Goal: Transaction & Acquisition: Purchase product/service

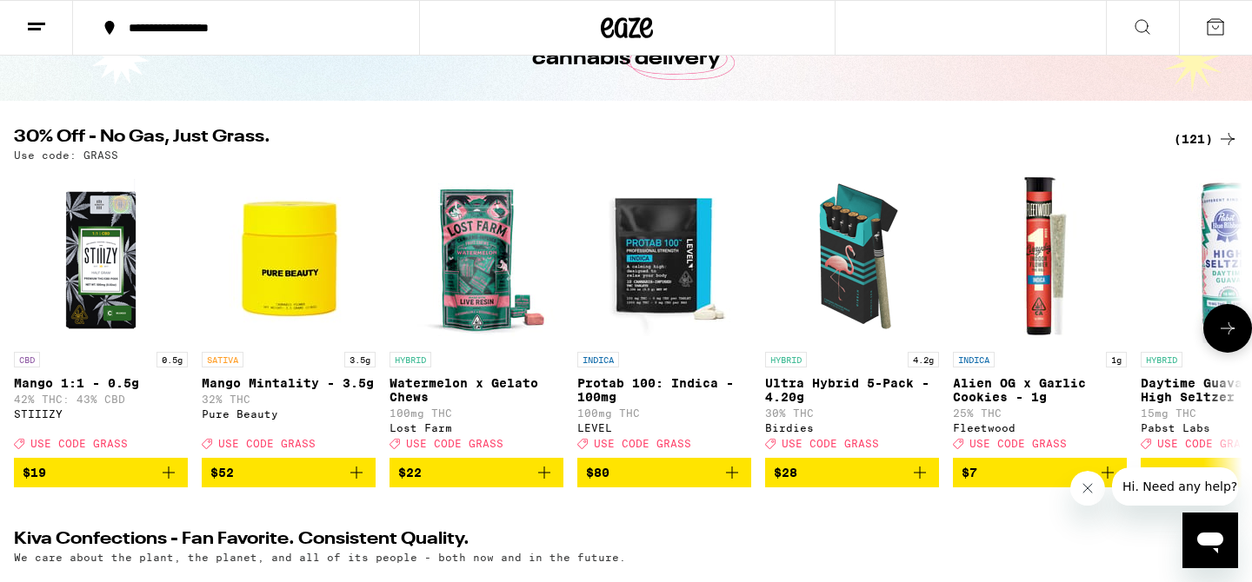
scroll to position [129, 0]
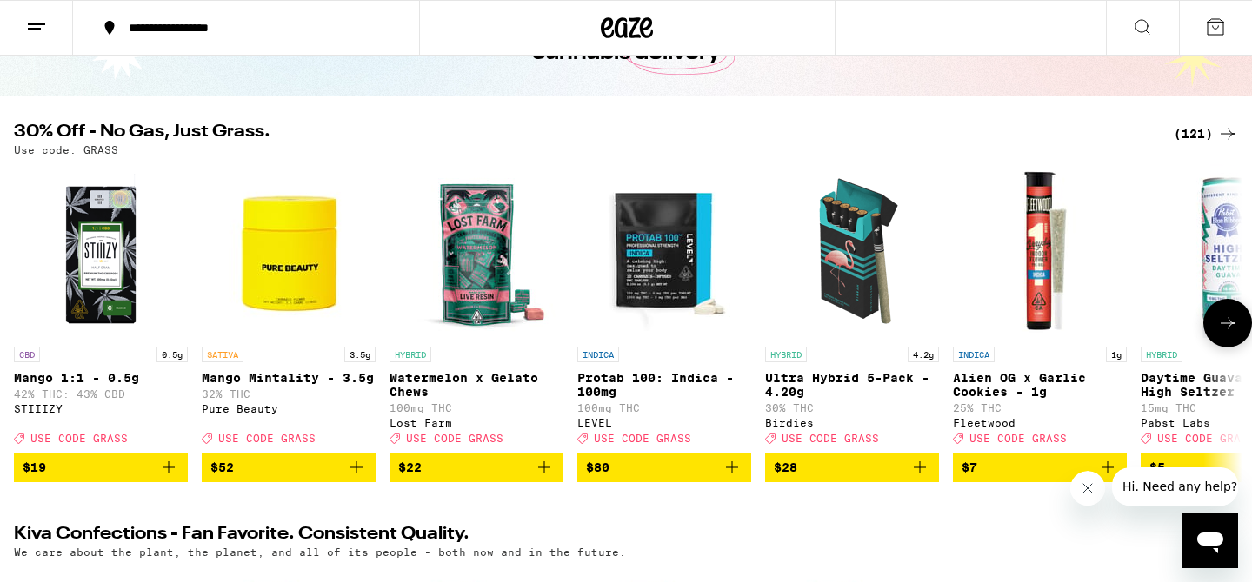
click at [839, 377] on p "Ultra Hybrid 5-Pack - 4.20g" at bounding box center [852, 385] width 174 height 28
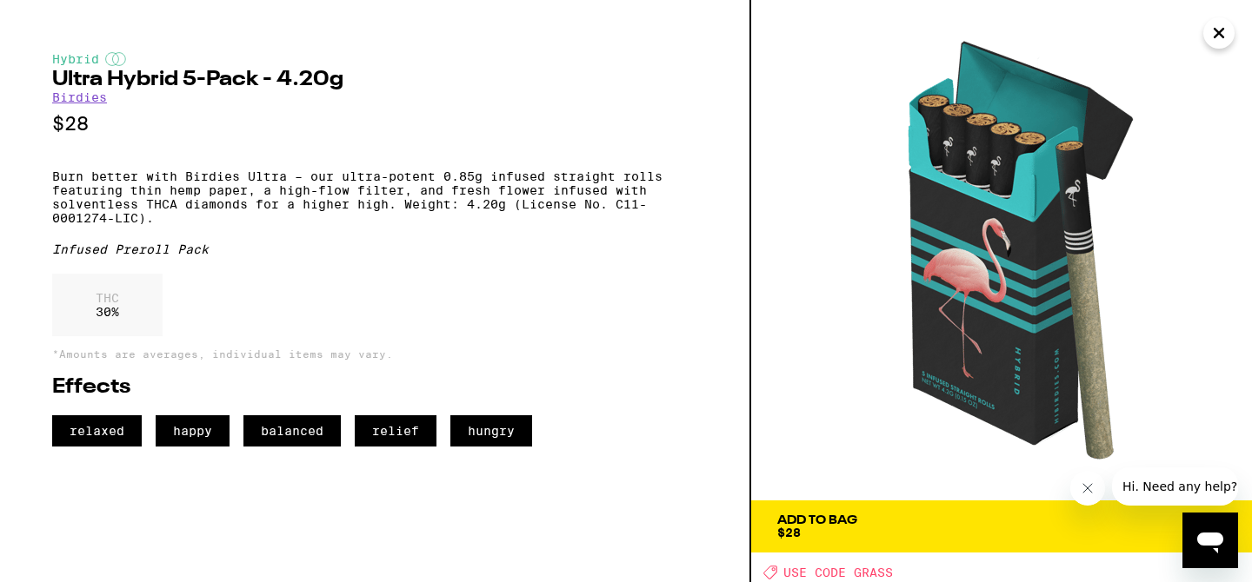
click at [1213, 40] on icon "Close" at bounding box center [1218, 33] width 21 height 26
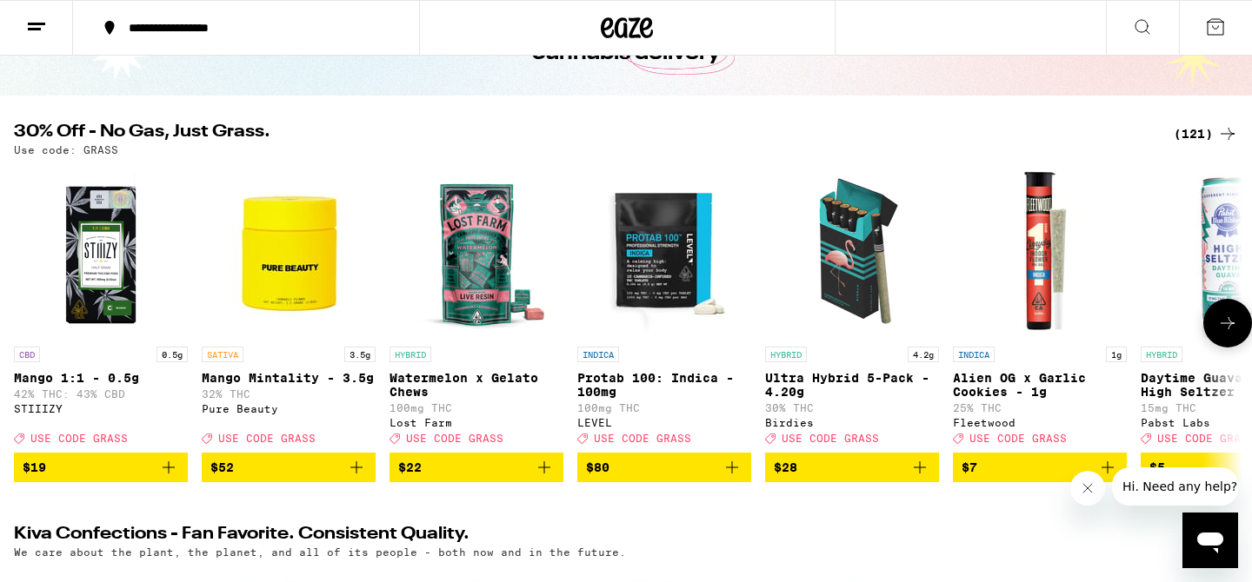
click at [1234, 334] on icon at bounding box center [1227, 323] width 21 height 21
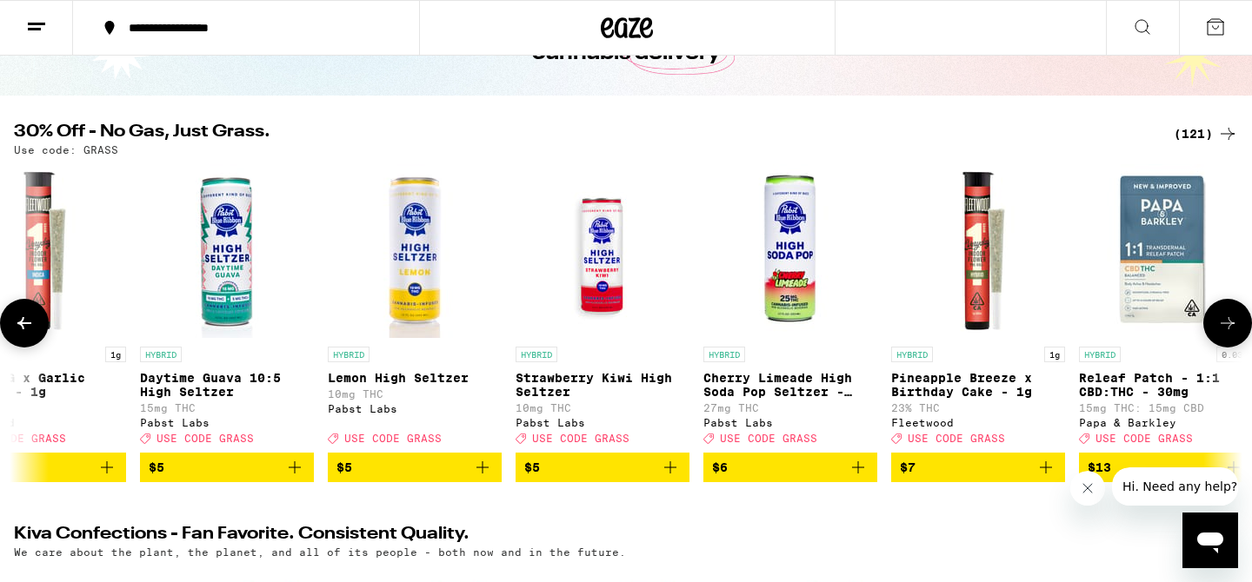
scroll to position [0, 1034]
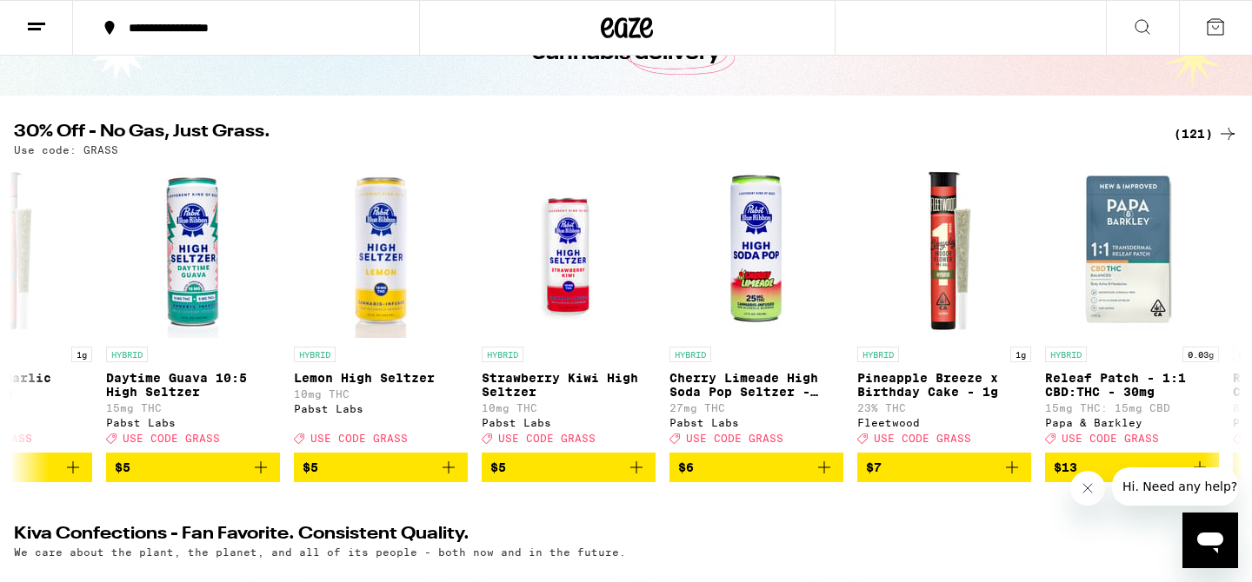
click at [1190, 134] on div "(121)" at bounding box center [1205, 133] width 64 height 21
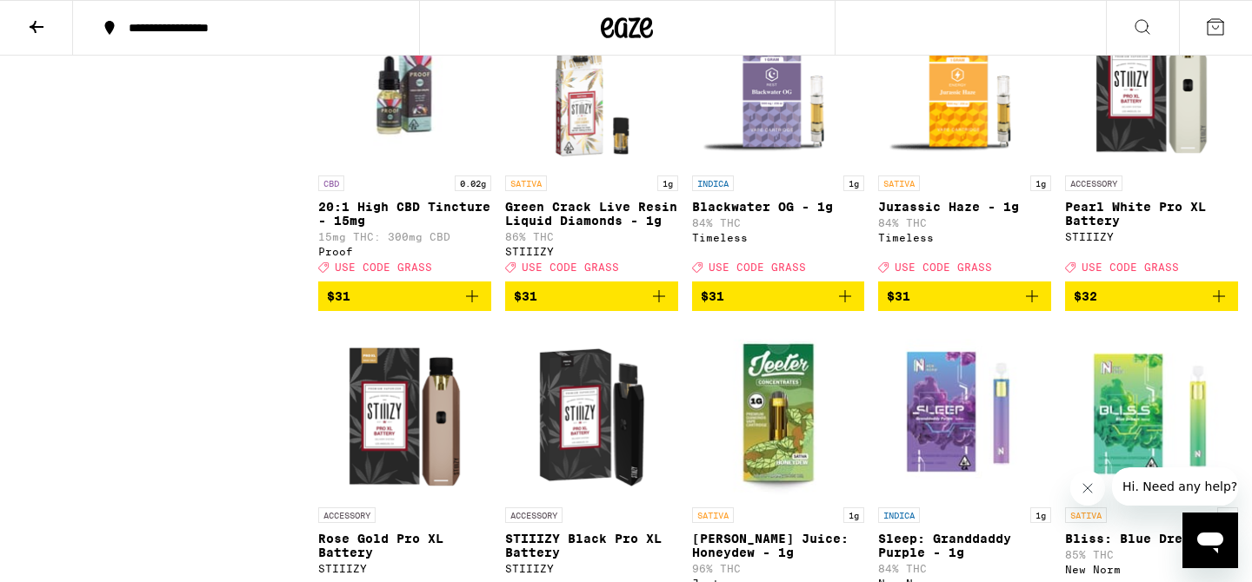
scroll to position [5233, 0]
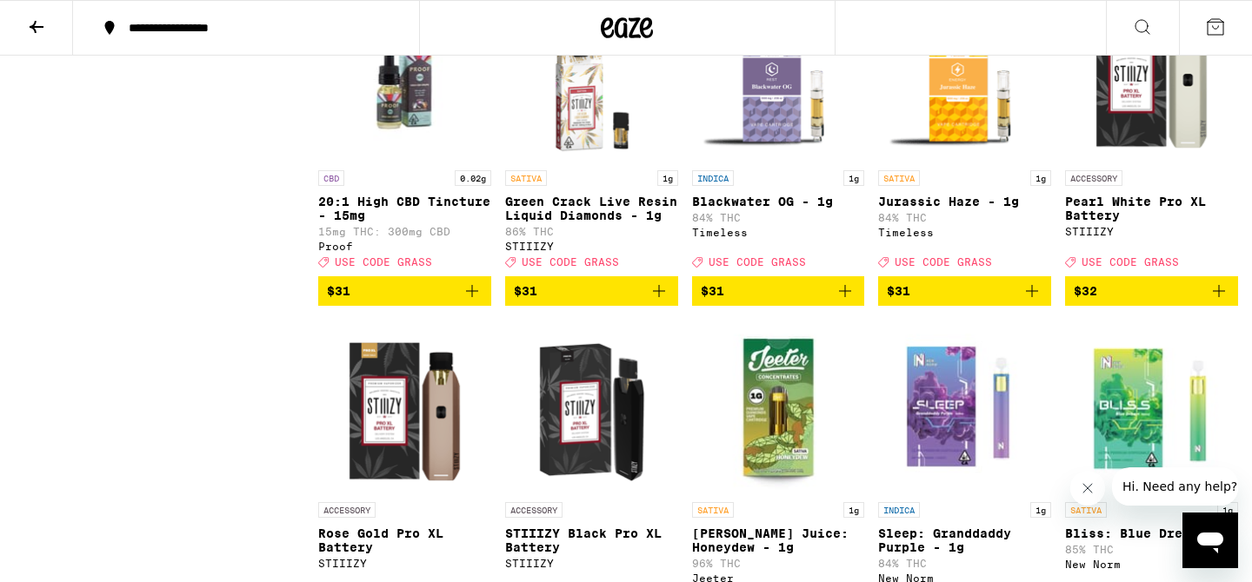
click at [1031, 297] on icon "Add to bag" at bounding box center [1032, 291] width 12 height 12
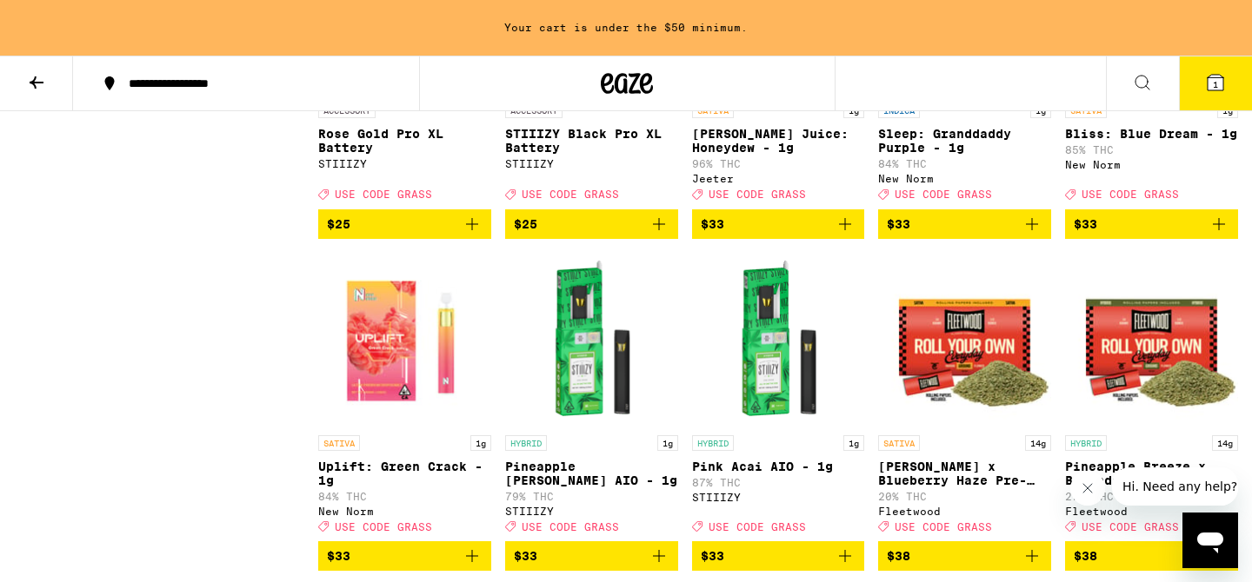
scroll to position [5686, 0]
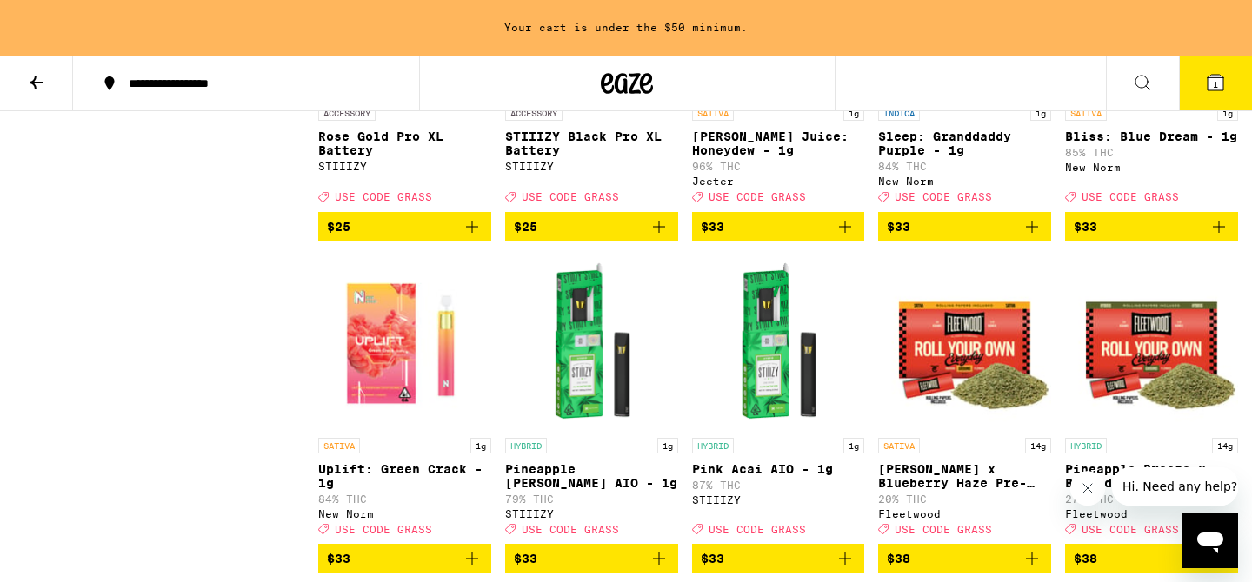
click at [848, 237] on icon "Add to bag" at bounding box center [844, 226] width 21 height 21
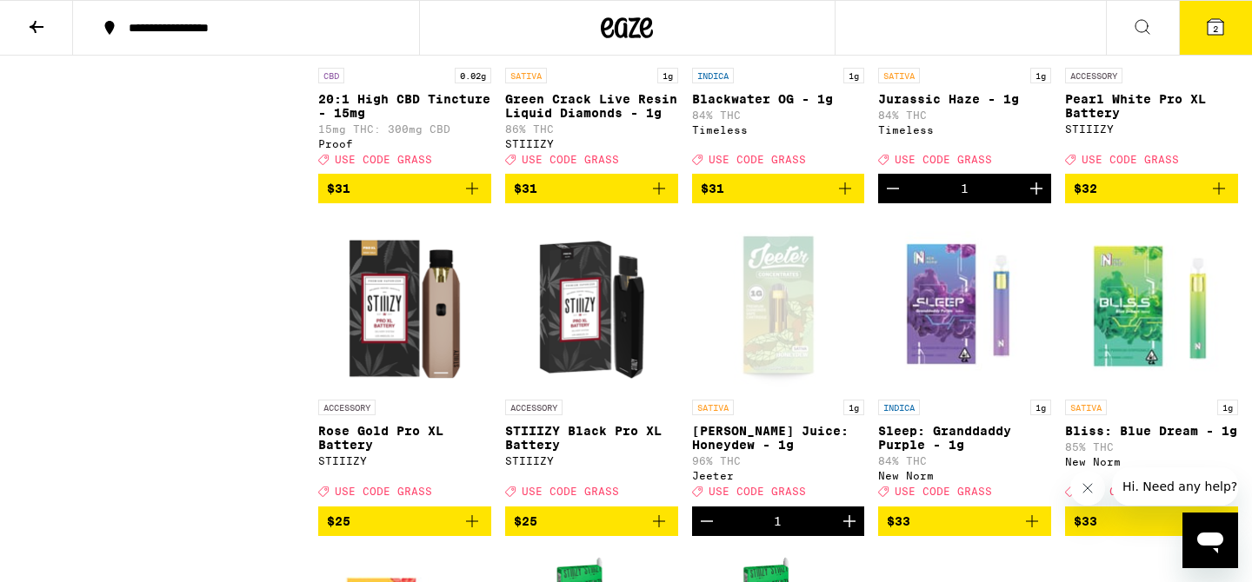
scroll to position [5330, 0]
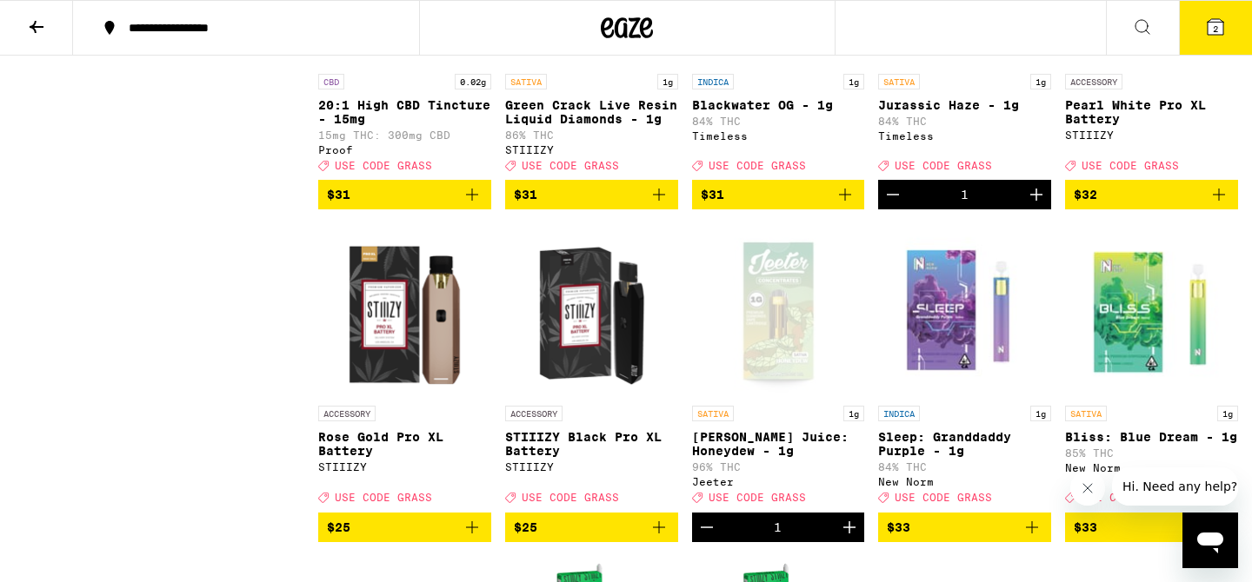
click at [1038, 205] on icon "Increment" at bounding box center [1036, 194] width 21 height 21
click at [1213, 28] on span "3" at bounding box center [1215, 28] width 5 height 10
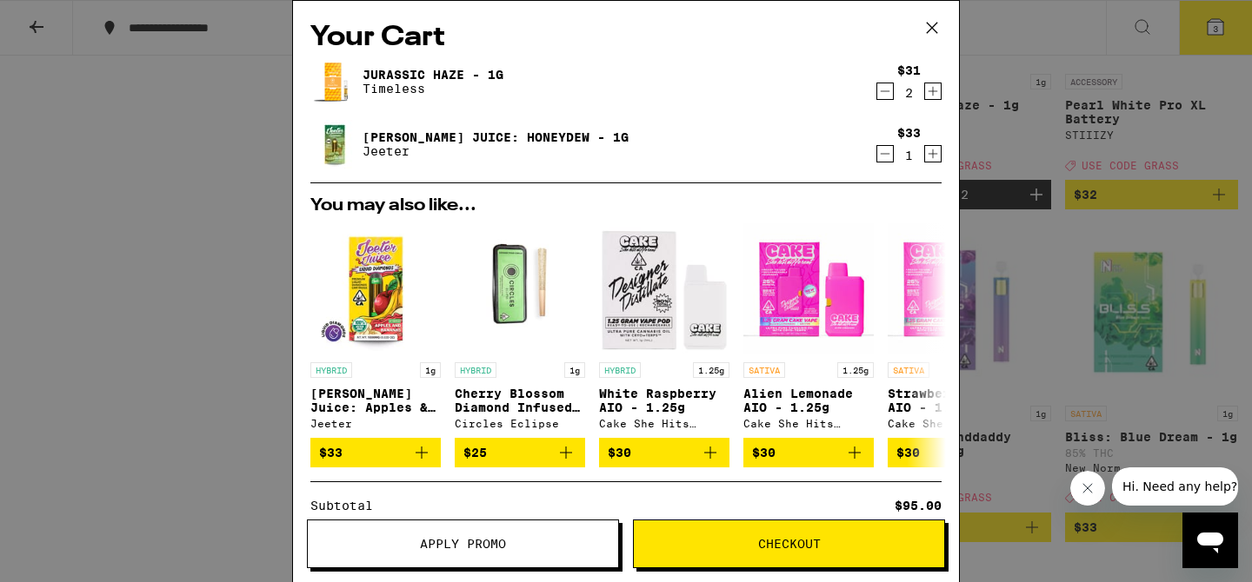
click at [510, 536] on button "Apply Promo" at bounding box center [463, 544] width 312 height 49
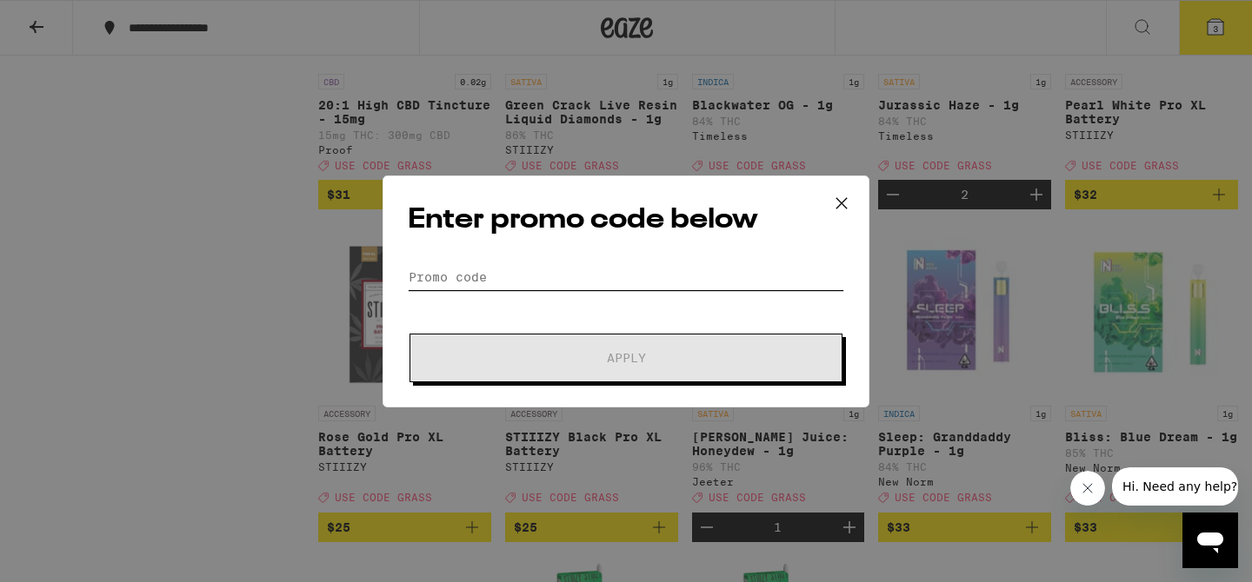
click at [466, 269] on input "Promo Code" at bounding box center [626, 277] width 436 height 26
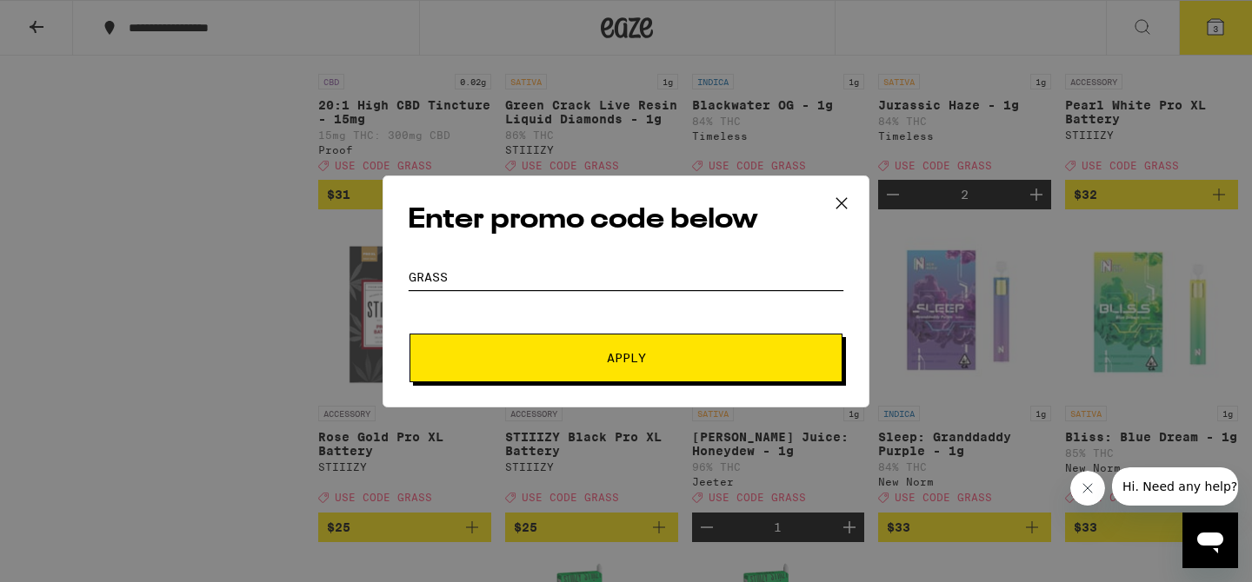
type input "grass"
click at [596, 349] on button "Apply" at bounding box center [625, 358] width 433 height 49
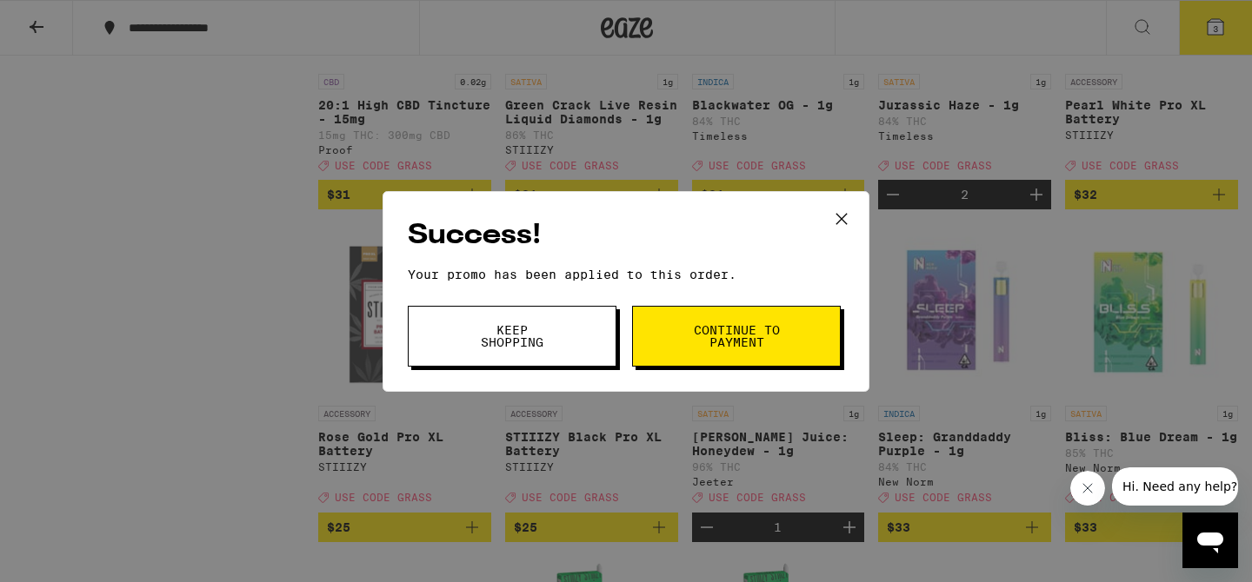
click at [742, 338] on span "Continue to payment" at bounding box center [736, 336] width 89 height 24
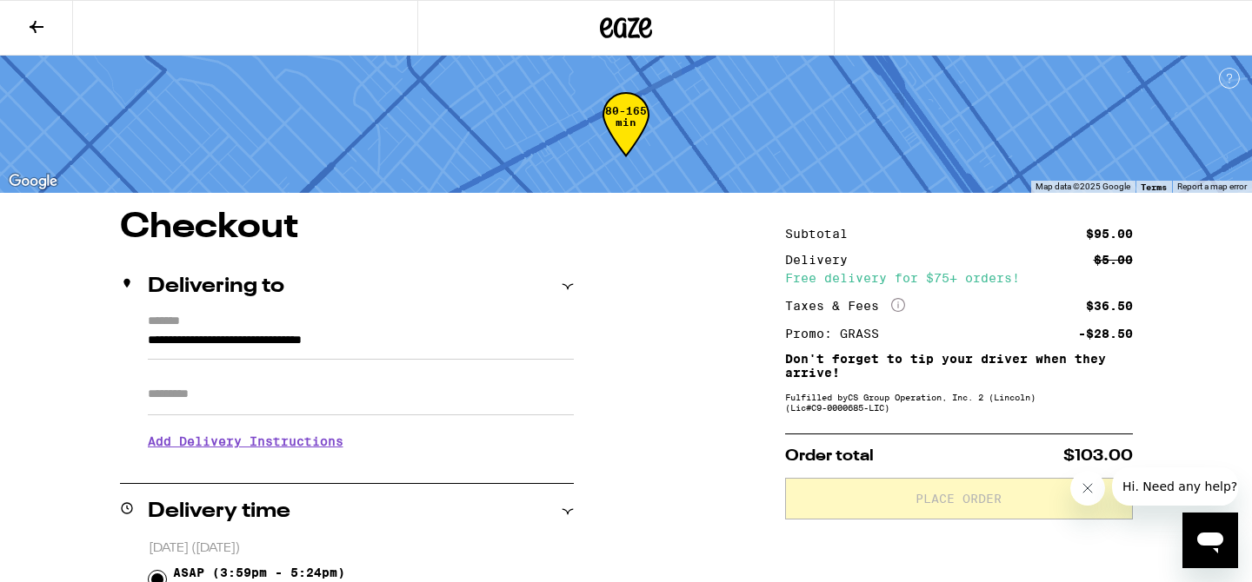
click at [26, 33] on icon at bounding box center [36, 27] width 21 height 21
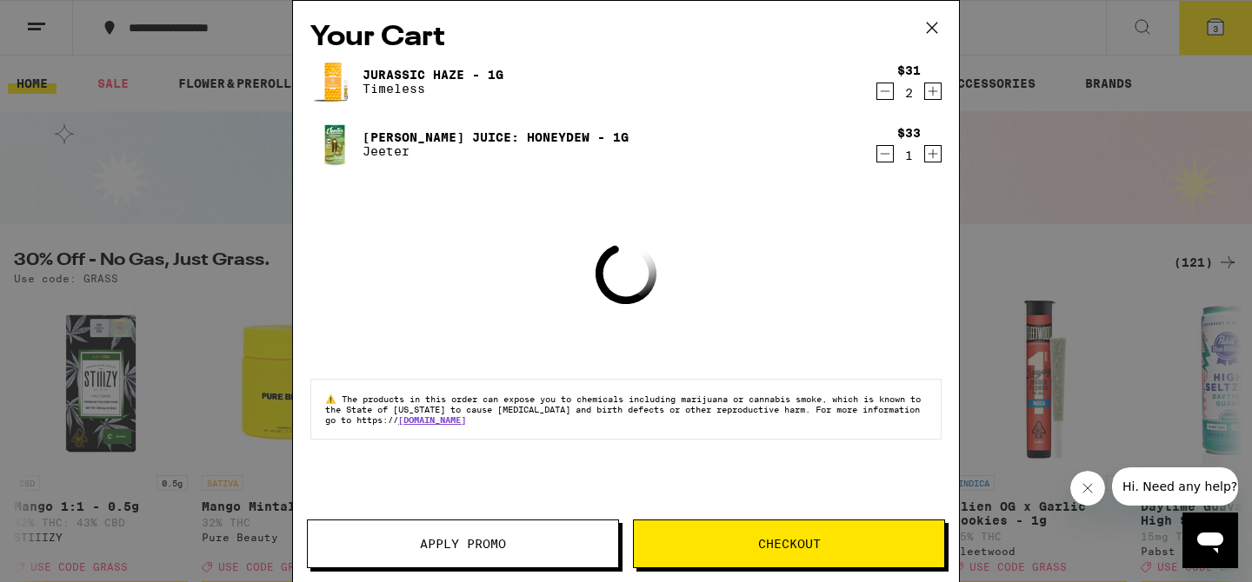
click at [887, 156] on icon "Decrement" at bounding box center [885, 153] width 16 height 21
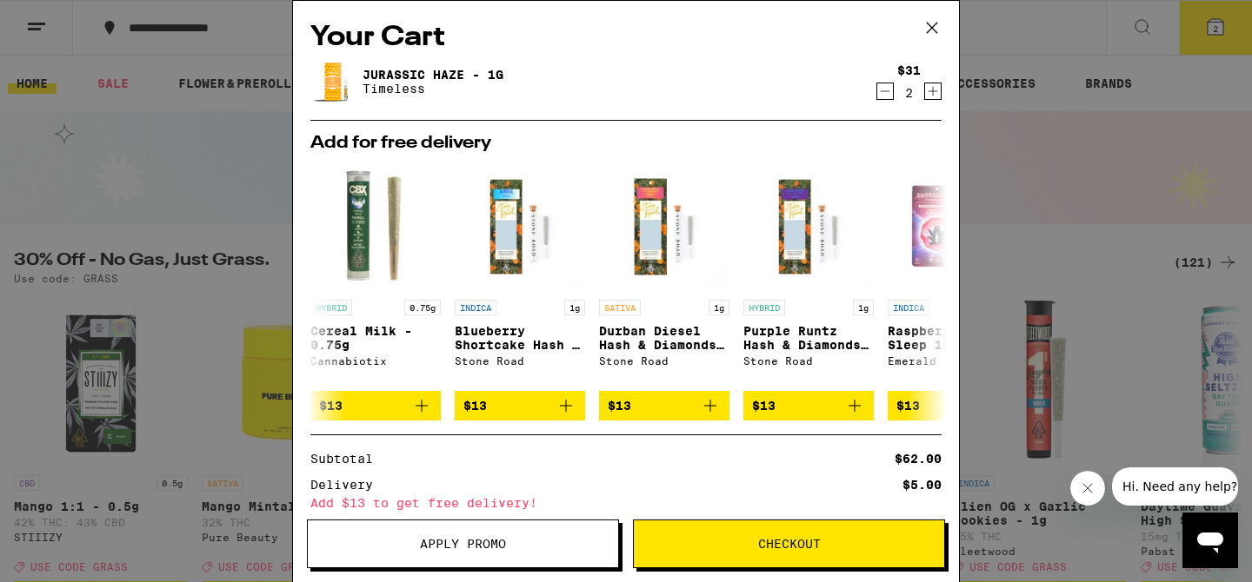
click at [787, 550] on span "Checkout" at bounding box center [789, 544] width 63 height 12
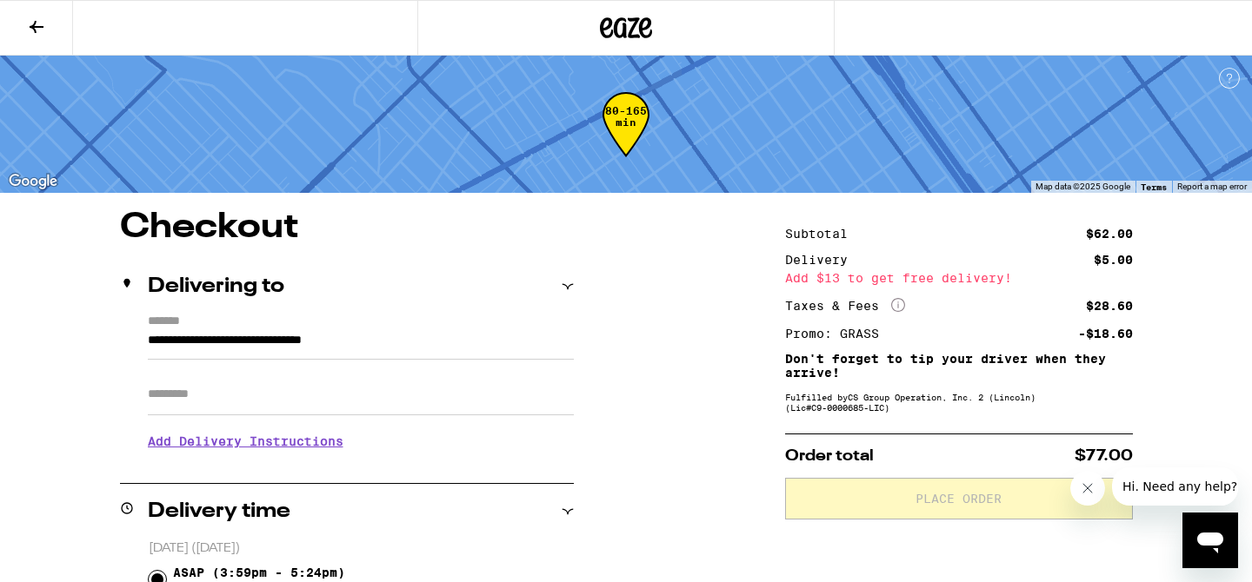
click at [26, 30] on icon at bounding box center [36, 27] width 21 height 21
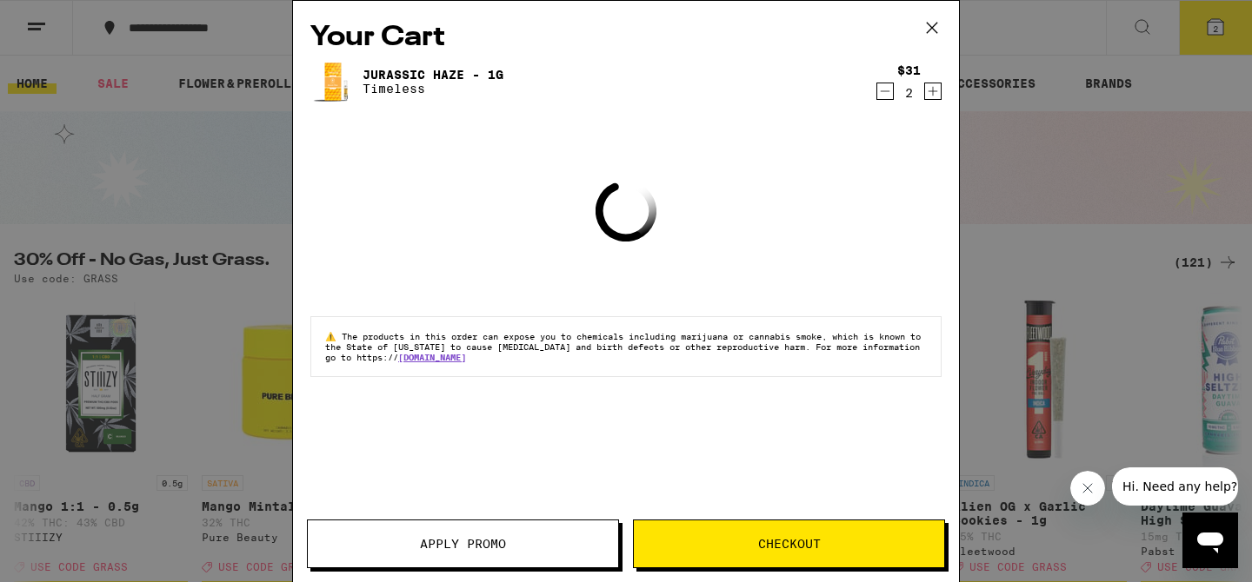
click at [933, 22] on icon at bounding box center [932, 28] width 26 height 26
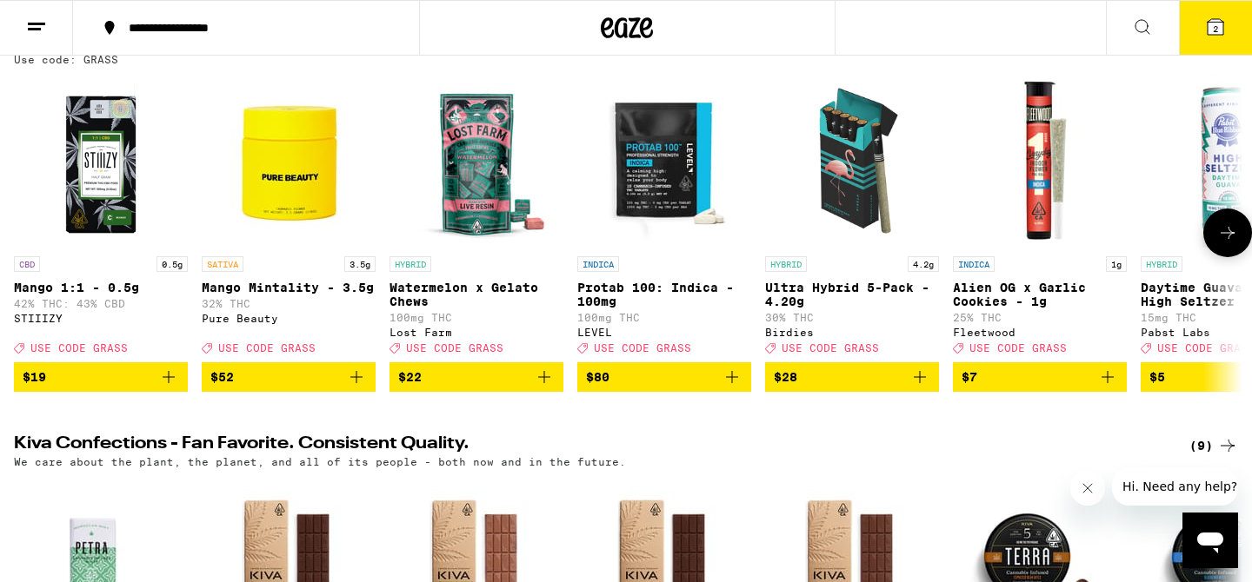
scroll to position [213, 0]
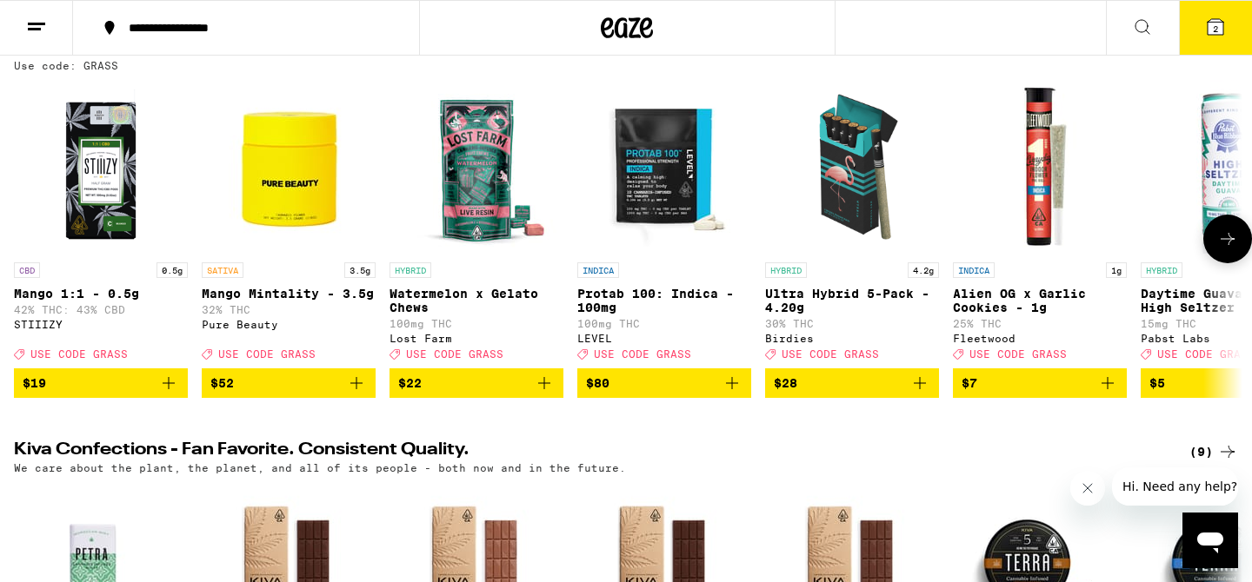
click at [1237, 249] on icon at bounding box center [1227, 239] width 21 height 21
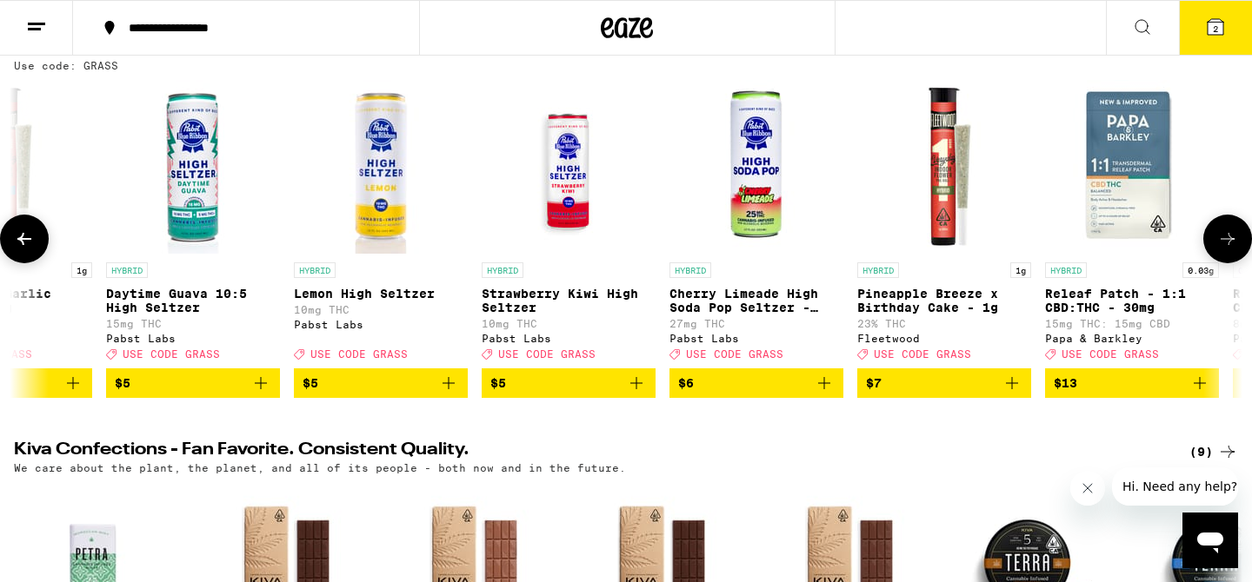
click at [1237, 249] on icon at bounding box center [1227, 239] width 21 height 21
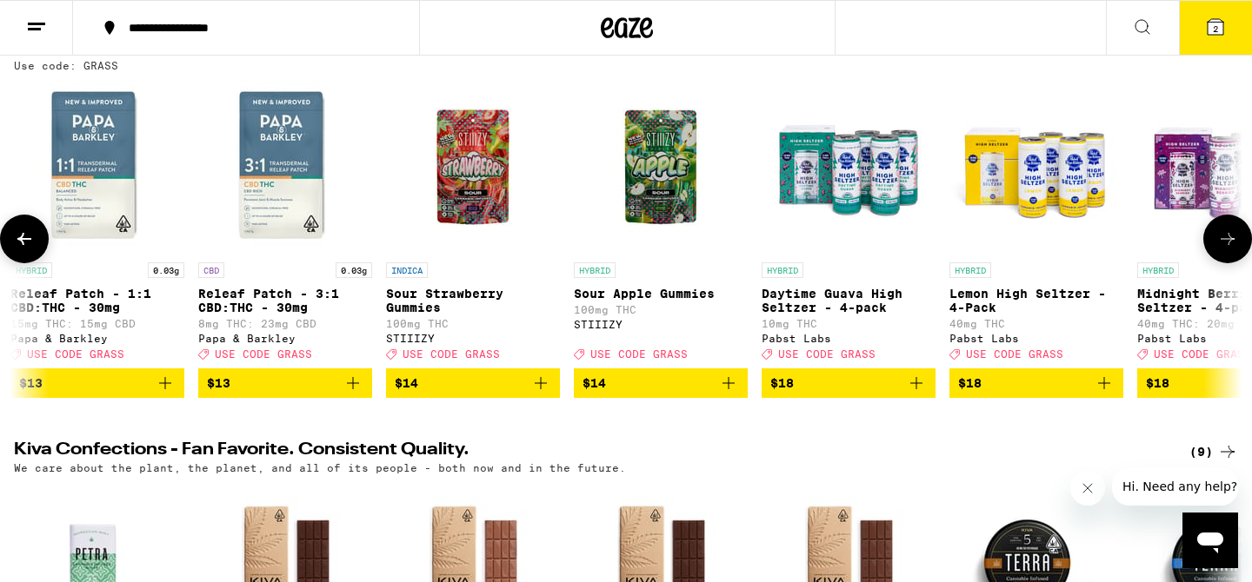
click at [1230, 245] on icon at bounding box center [1227, 239] width 14 height 12
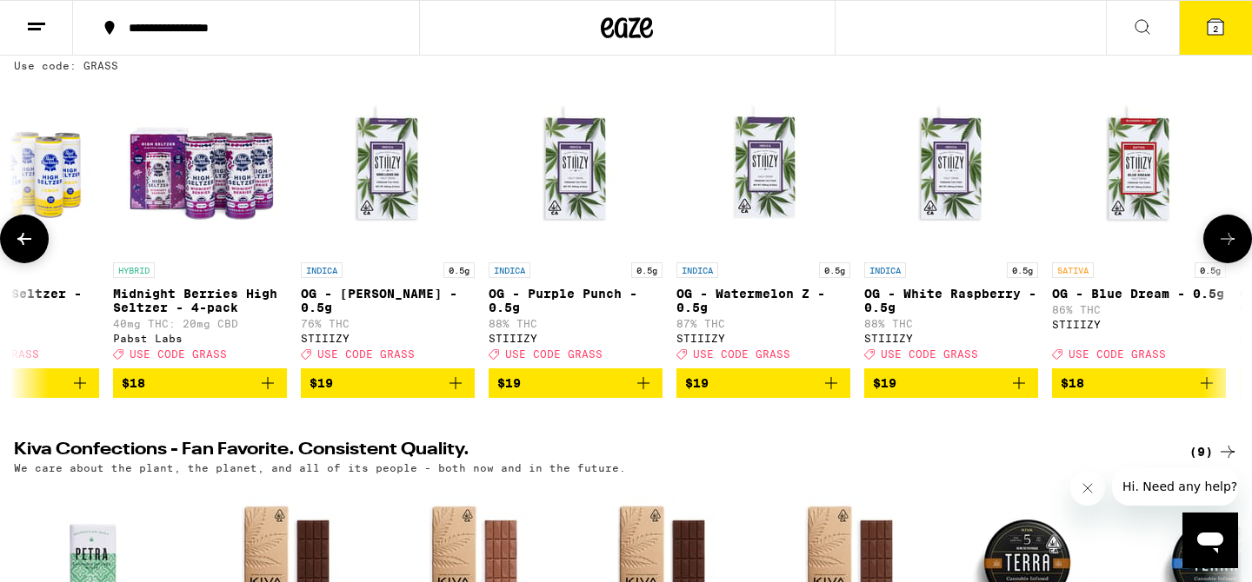
scroll to position [0, 3103]
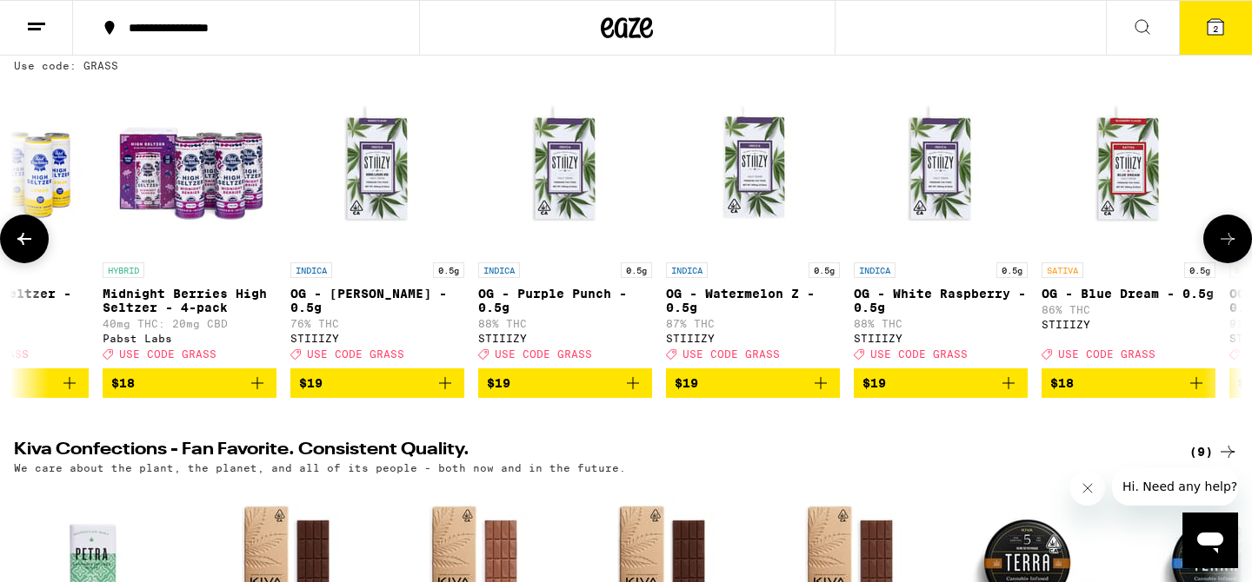
click at [1230, 245] on icon at bounding box center [1227, 239] width 14 height 12
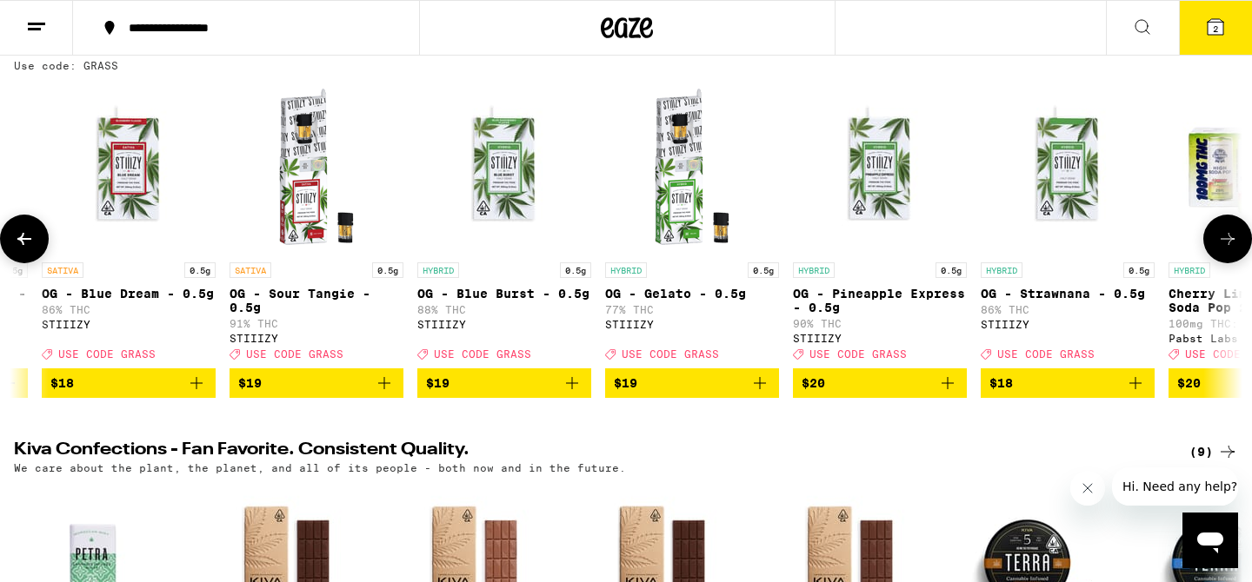
scroll to position [0, 4137]
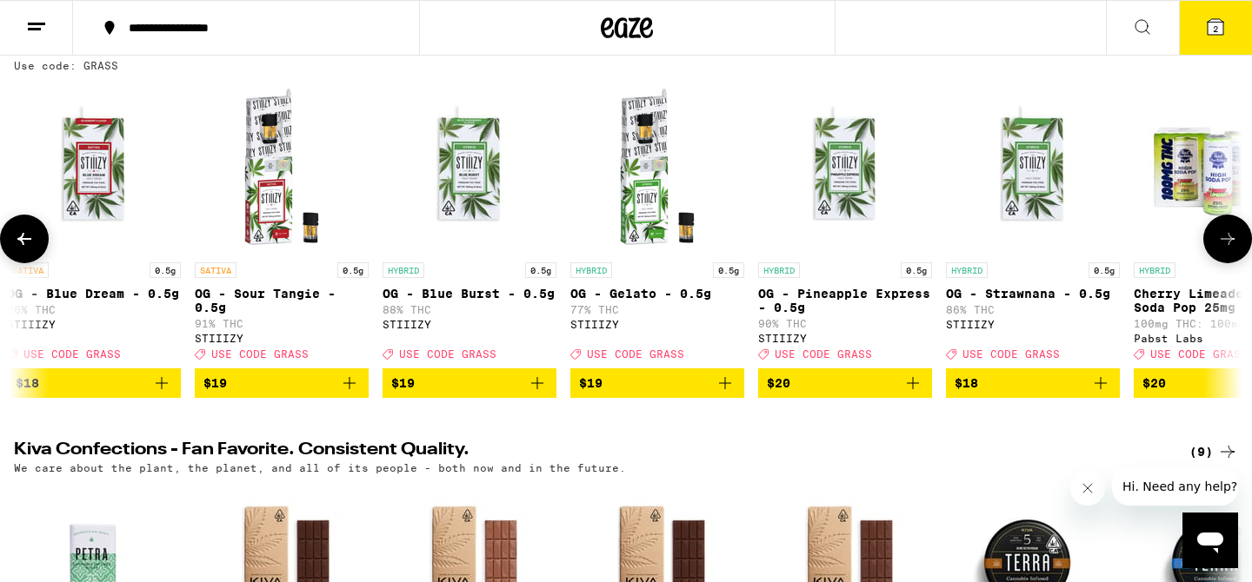
click at [1230, 245] on icon at bounding box center [1227, 239] width 14 height 12
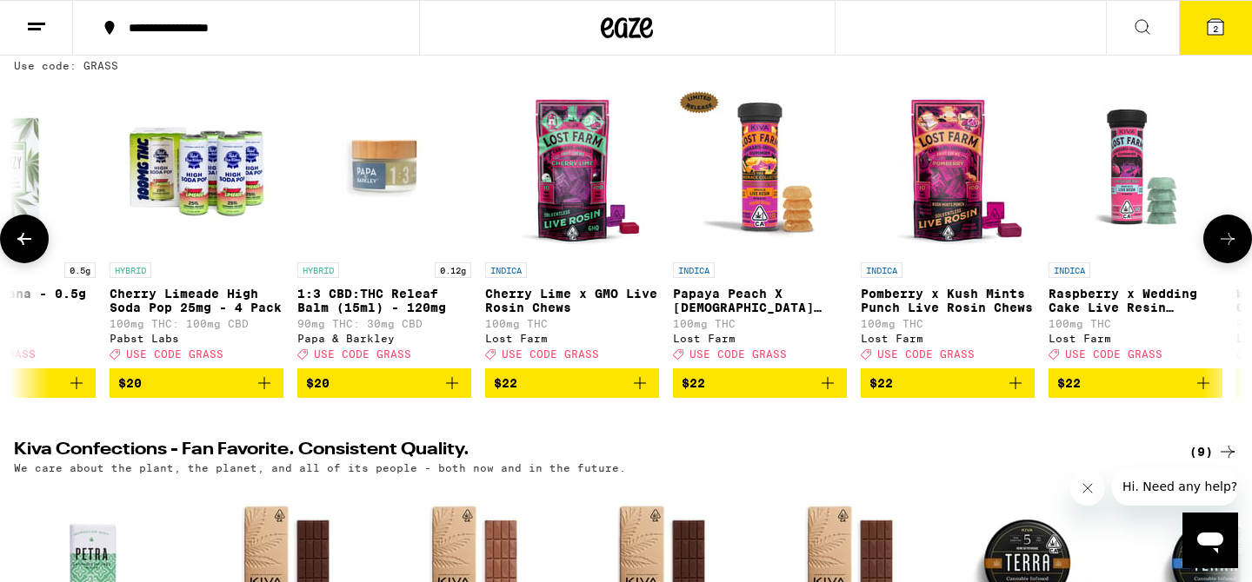
scroll to position [0, 5172]
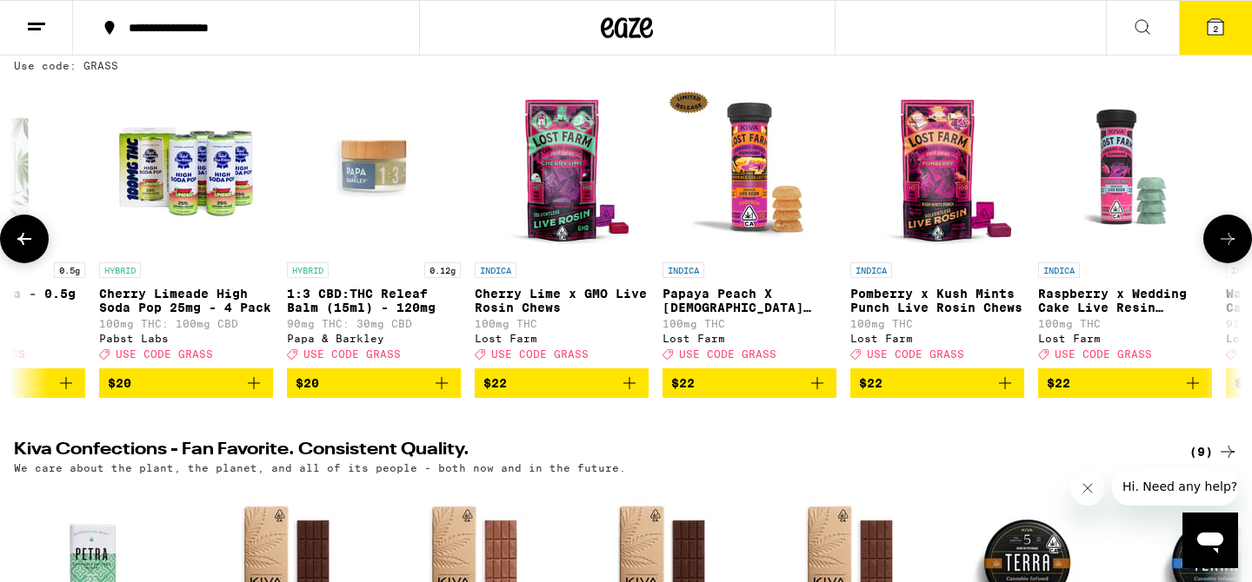
click at [1230, 245] on icon at bounding box center [1227, 239] width 14 height 12
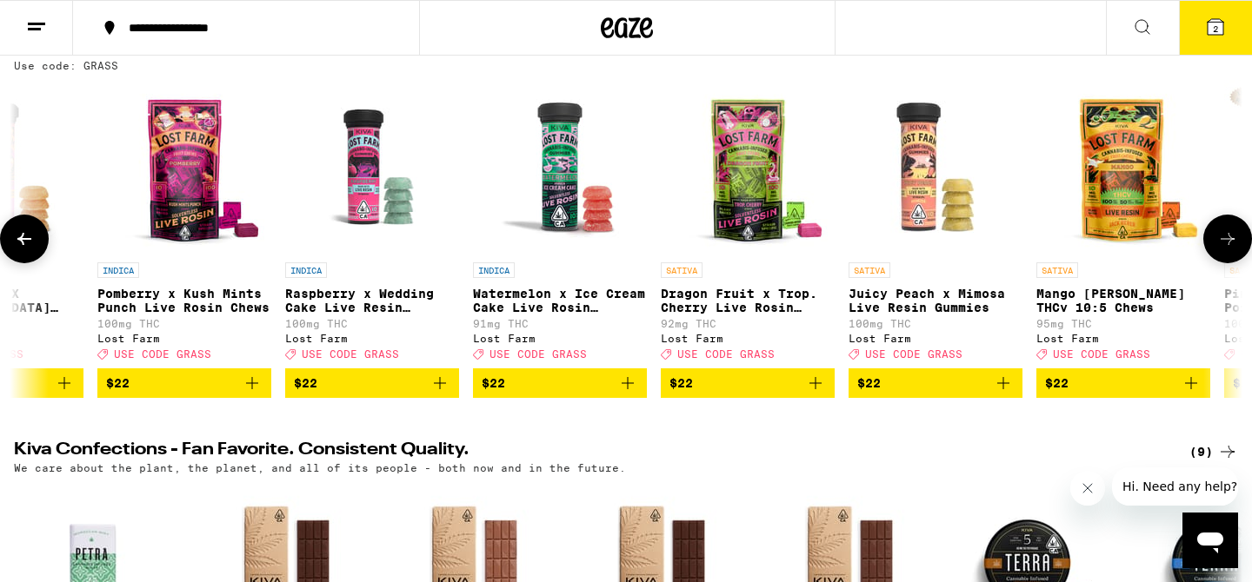
scroll to position [0, 6206]
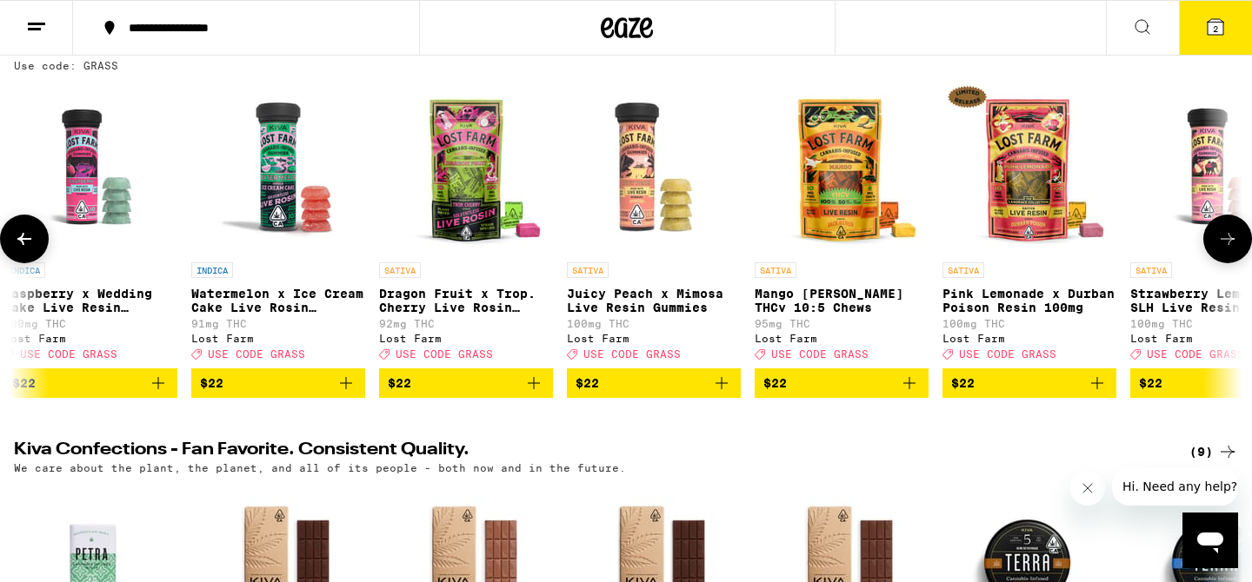
click at [1226, 238] on icon at bounding box center [1227, 239] width 21 height 21
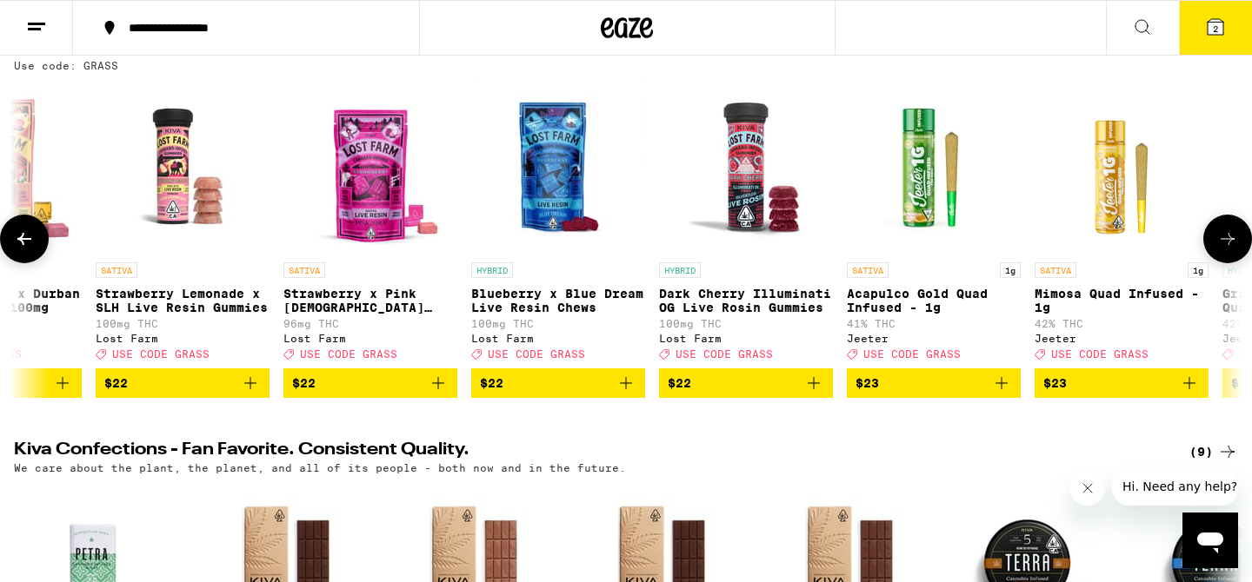
click at [1226, 238] on icon at bounding box center [1227, 239] width 21 height 21
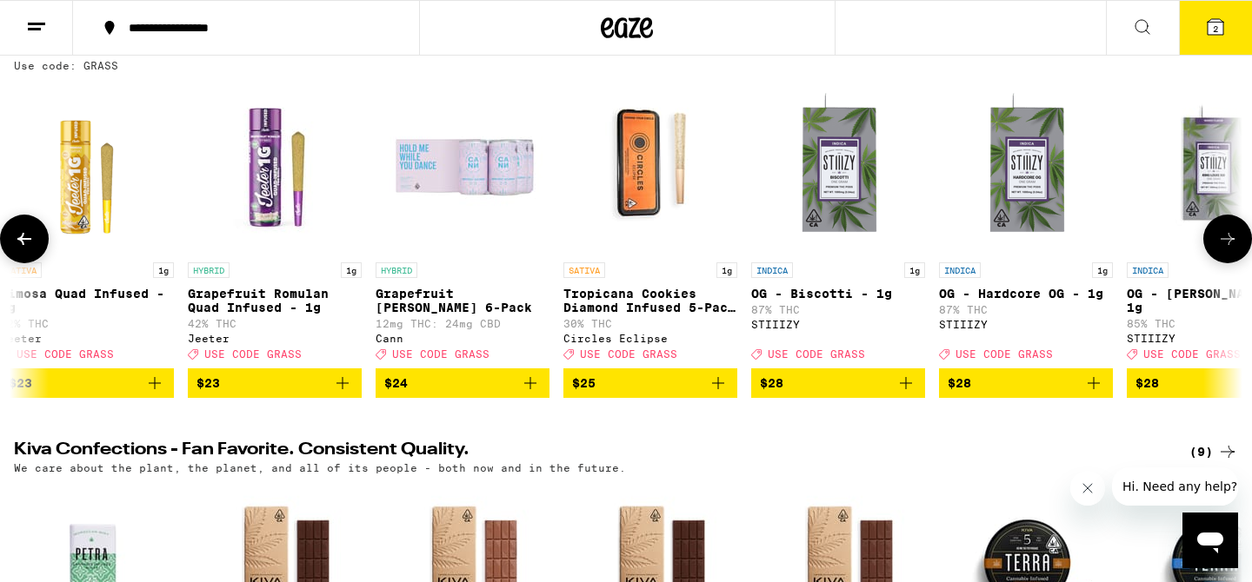
click at [1226, 238] on icon at bounding box center [1227, 239] width 21 height 21
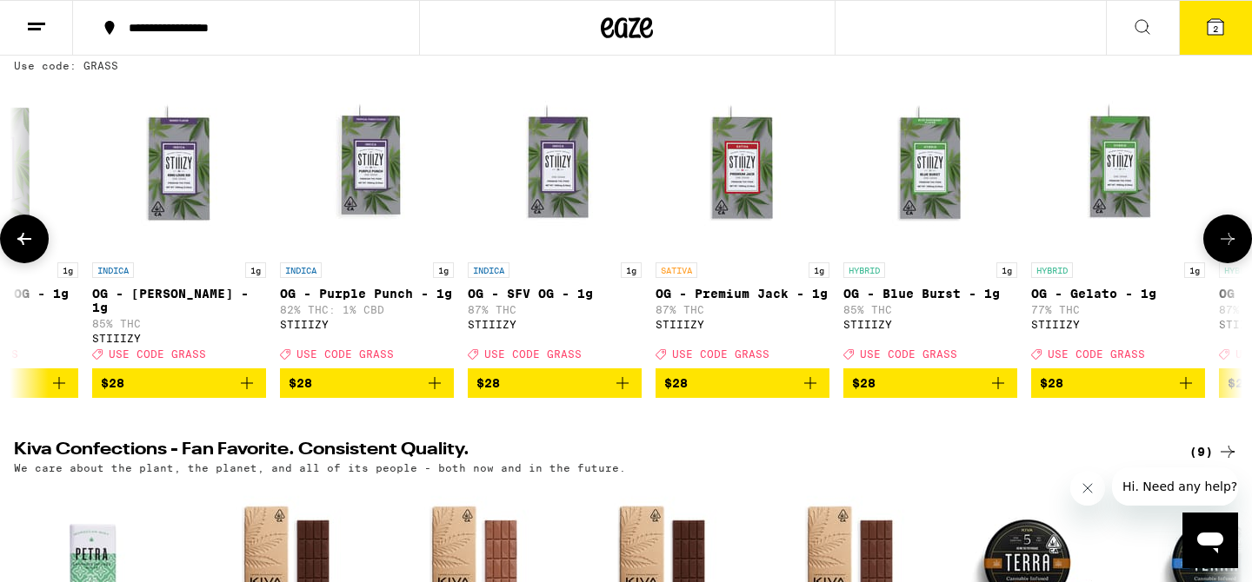
click at [1226, 238] on icon at bounding box center [1227, 239] width 21 height 21
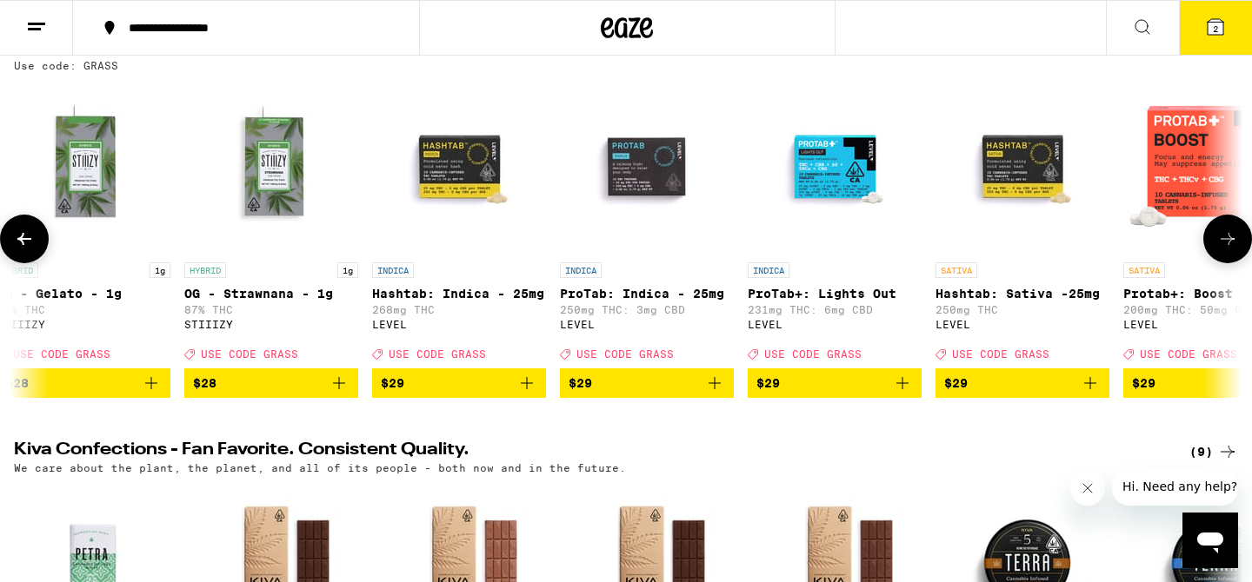
click at [1226, 238] on icon at bounding box center [1227, 239] width 21 height 21
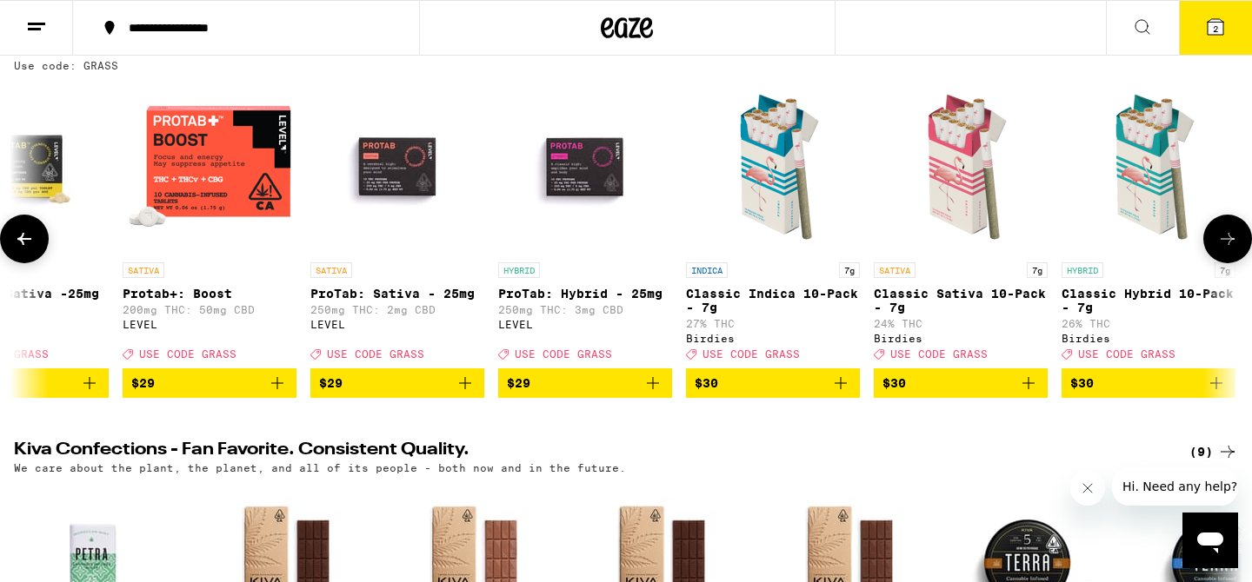
scroll to position [0, 11378]
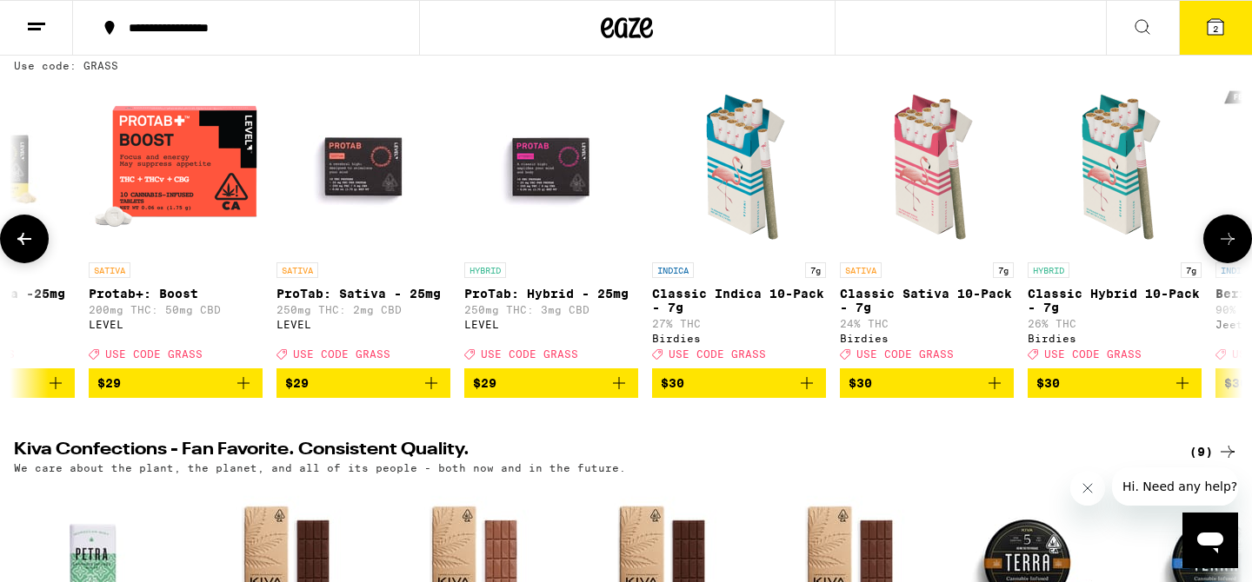
click at [1236, 259] on button at bounding box center [1227, 239] width 49 height 49
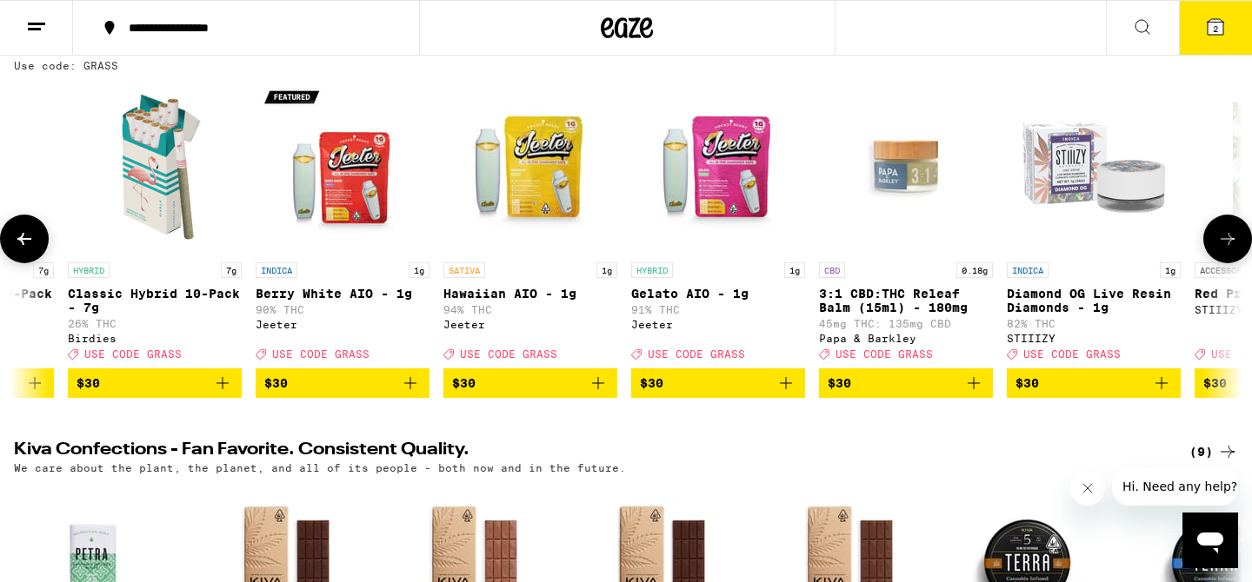
scroll to position [0, 12412]
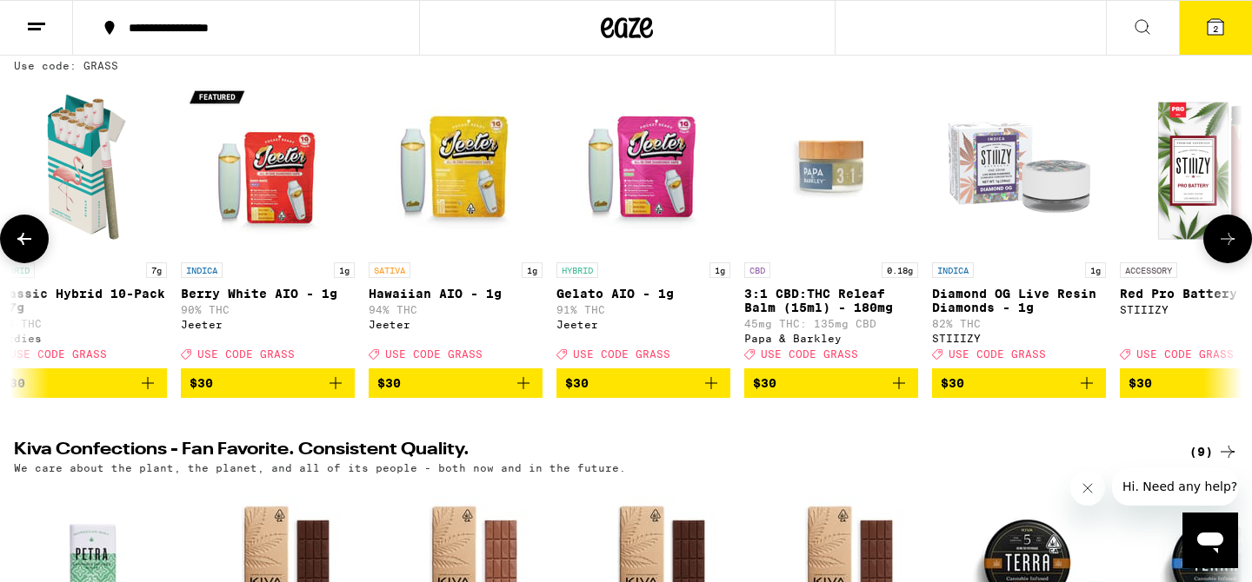
click at [511, 394] on span "$30" at bounding box center [455, 383] width 156 height 21
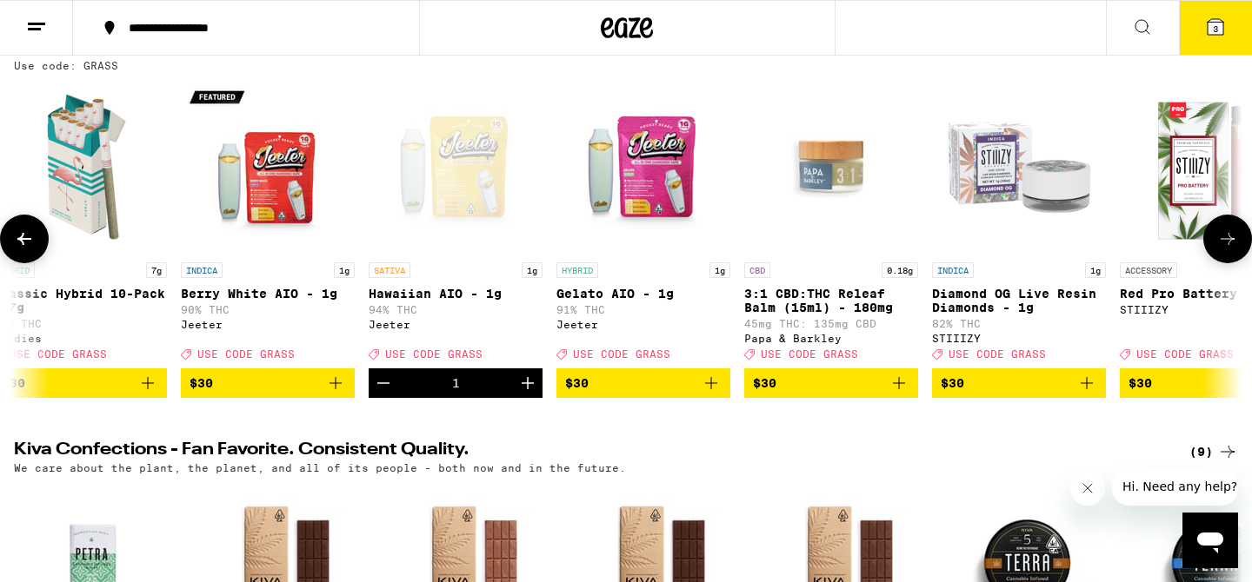
click at [1233, 249] on icon at bounding box center [1227, 239] width 21 height 21
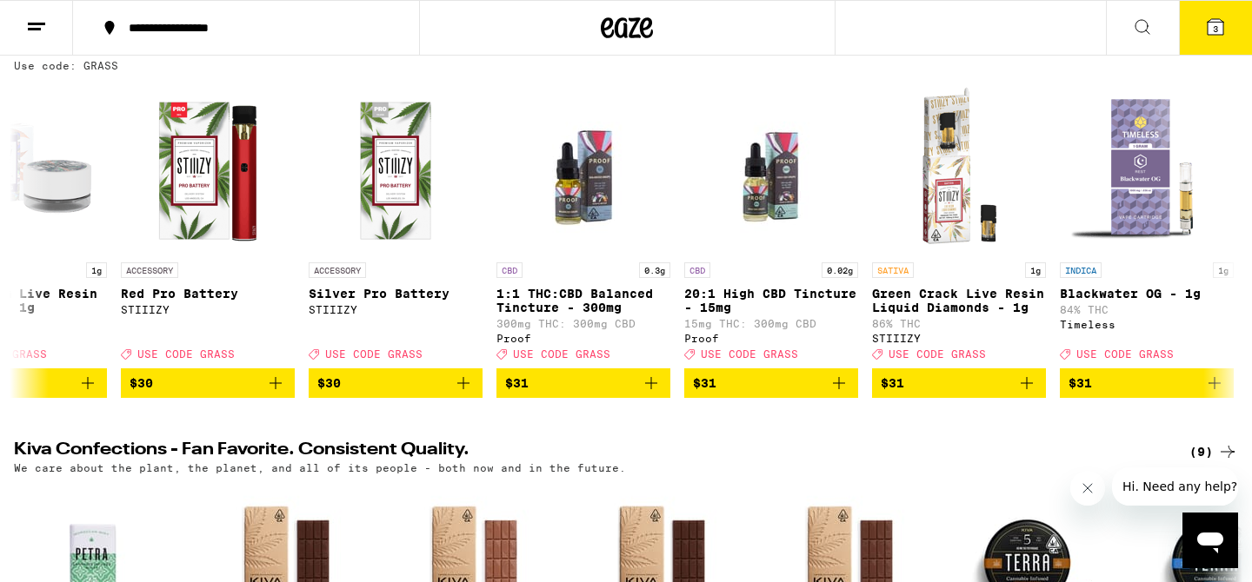
scroll to position [0, 13446]
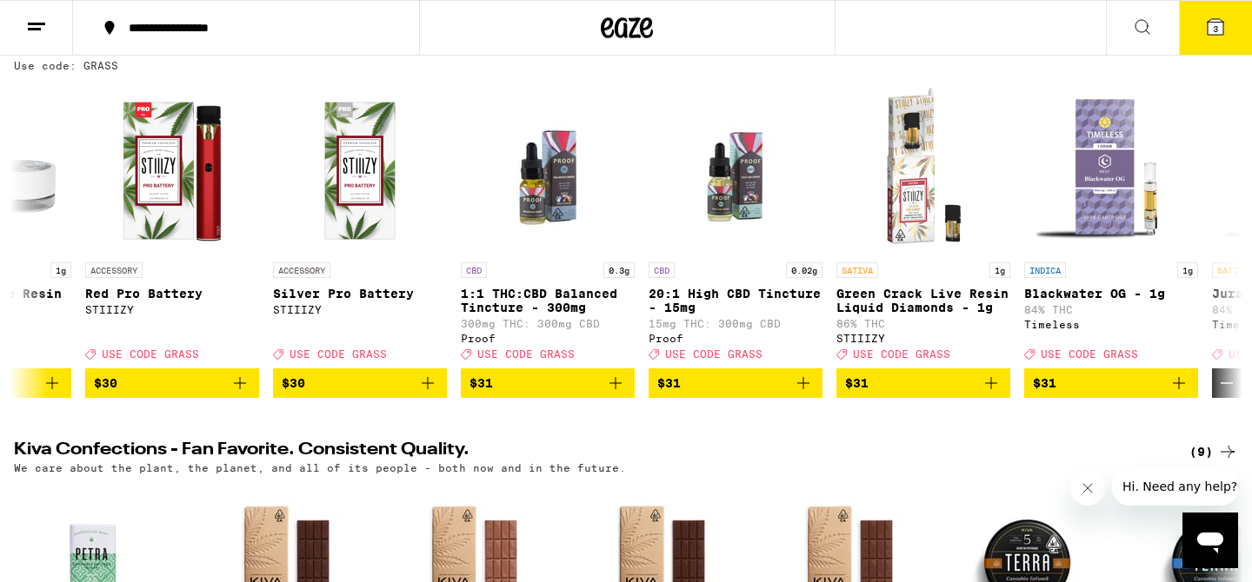
click at [1225, 27] on icon at bounding box center [1215, 27] width 21 height 21
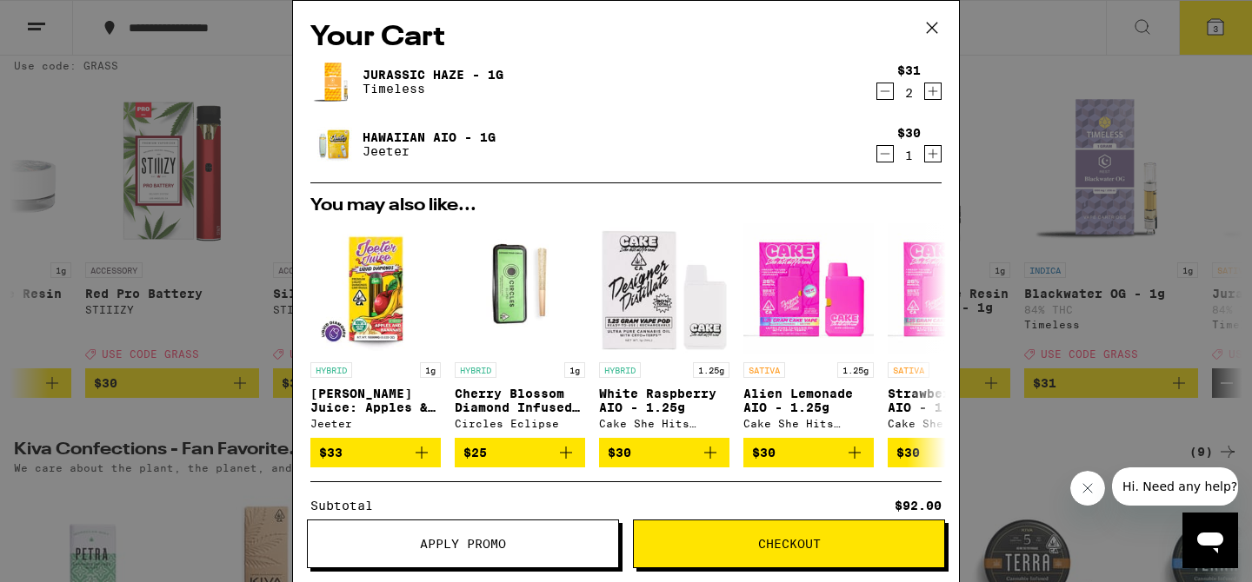
scroll to position [230, 0]
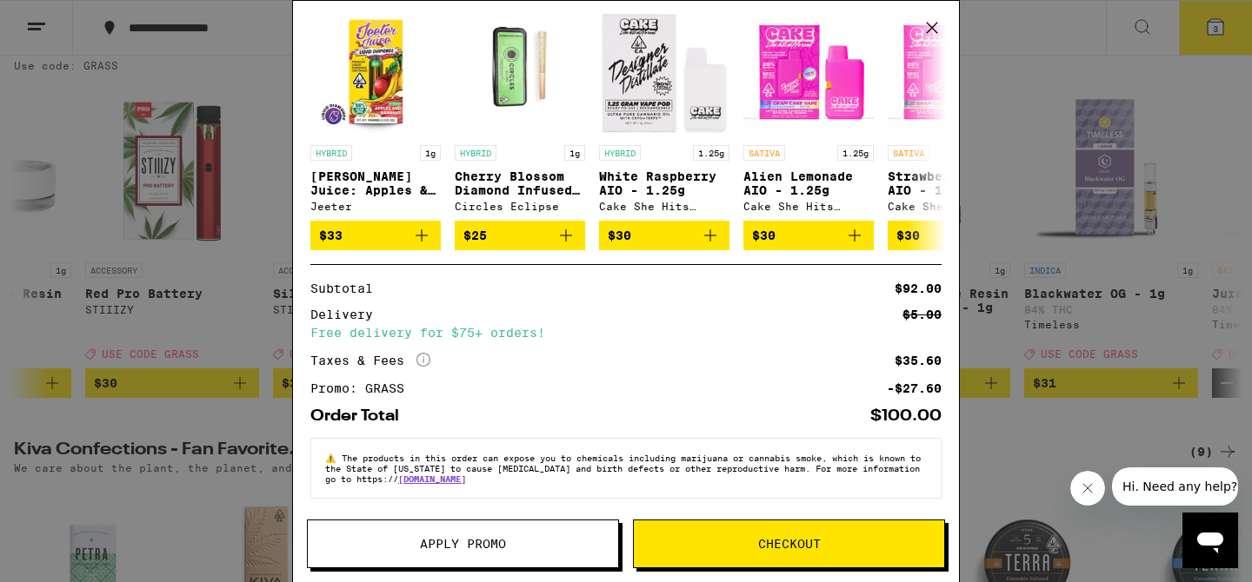
click at [754, 538] on span "Checkout" at bounding box center [789, 544] width 310 height 12
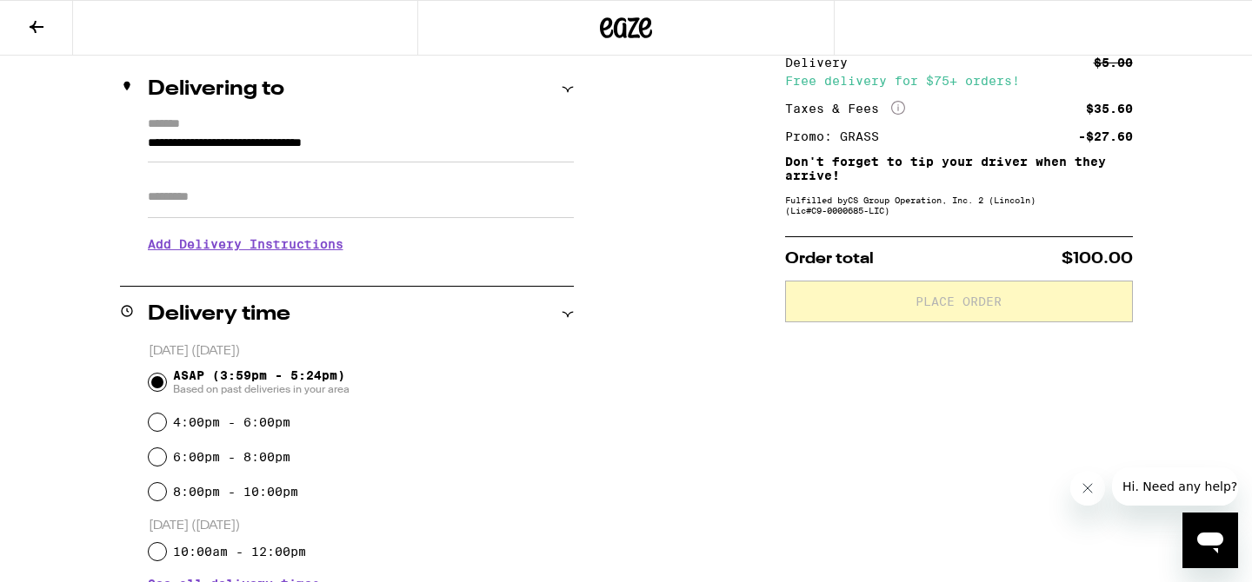
scroll to position [201, 0]
